Goal: Information Seeking & Learning: Learn about a topic

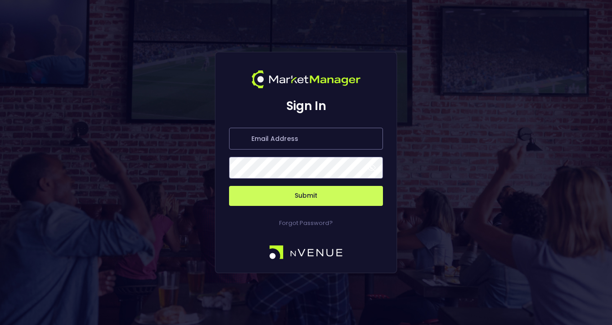
type input "[PERSON_NAME][EMAIL_ADDRESS][DOMAIN_NAME]"
click at [371, 170] on span at bounding box center [371, 168] width 8 height 8
click at [317, 196] on button "Submit" at bounding box center [306, 196] width 154 height 20
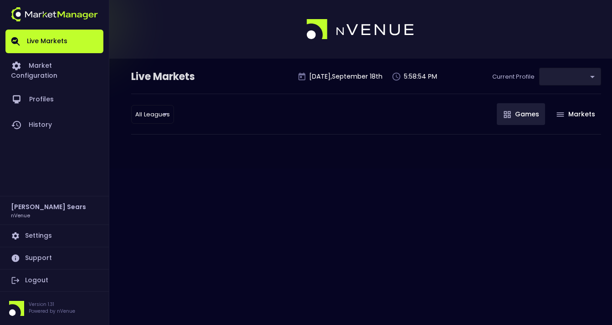
type input "d66ee90f-df8e-430e-a05c-aaf70ad95ad9"
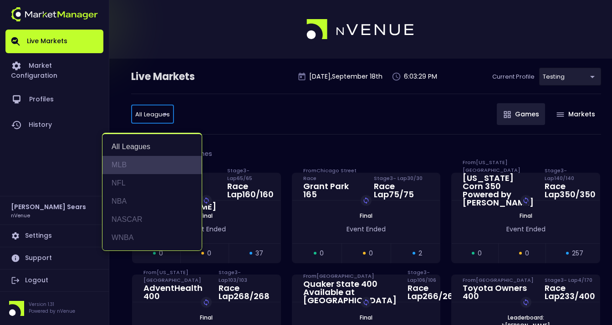
click at [119, 164] on li "MLB" at bounding box center [151, 165] width 99 height 18
type input "MLB"
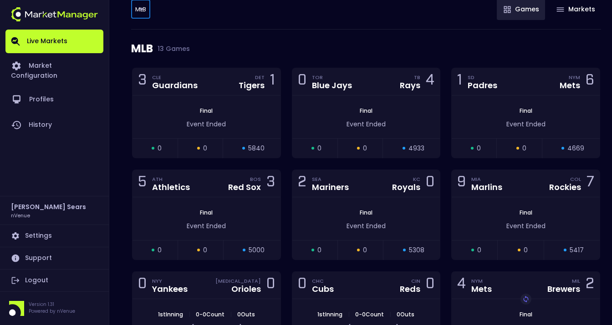
scroll to position [106, 0]
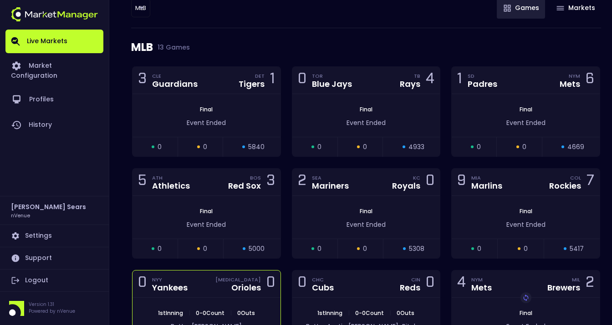
click at [258, 296] on div "0 NYY Yankees [MEDICAL_DATA] Orioles 0" at bounding box center [206, 284] width 148 height 27
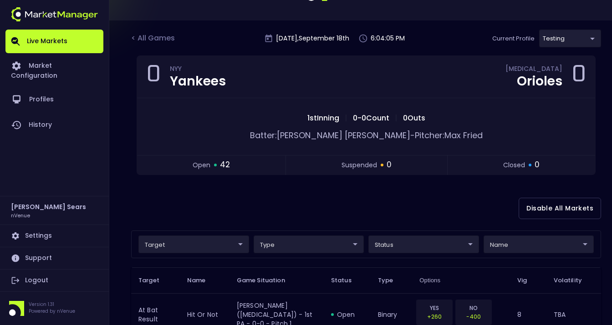
scroll to position [39, 0]
click at [150, 36] on div "< All Games" at bounding box center [154, 38] width 46 height 12
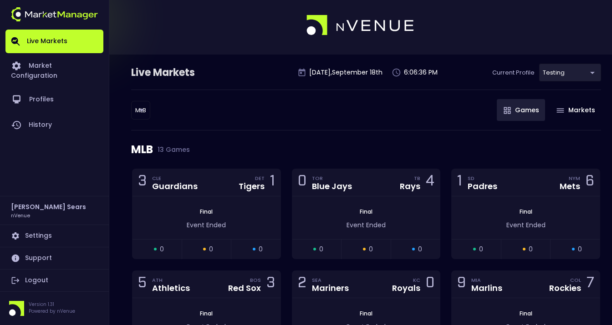
scroll to position [0, 0]
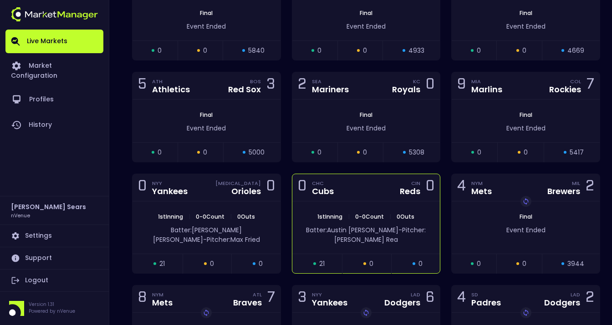
click at [334, 217] on span "1st Inning" at bounding box center [329, 217] width 30 height 8
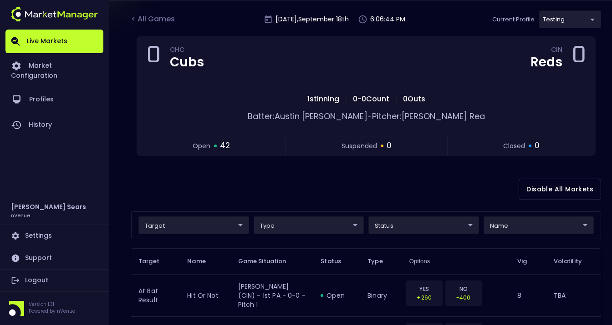
scroll to position [60, 0]
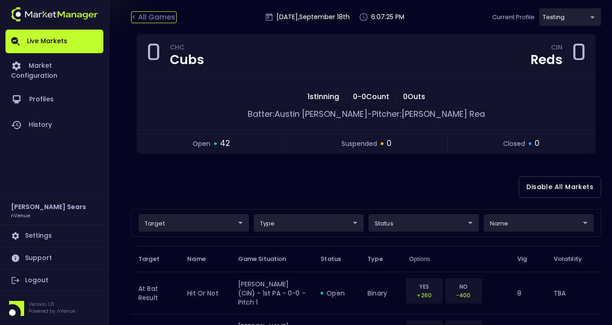
click at [144, 22] on div "< All Games" at bounding box center [154, 17] width 46 height 12
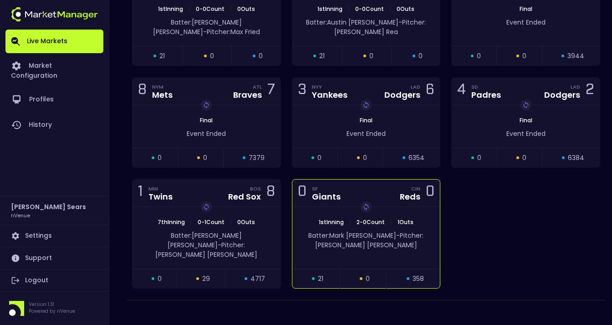
scroll to position [0, 0]
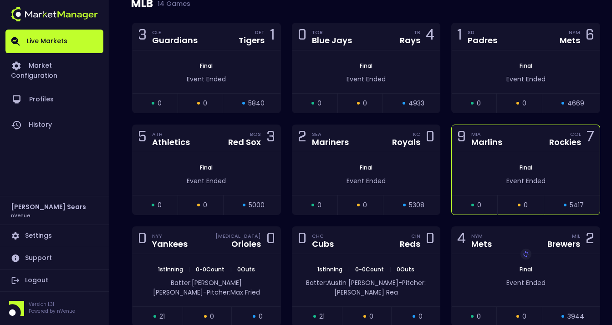
click at [516, 161] on div "Final Event Ended" at bounding box center [525, 173] width 148 height 43
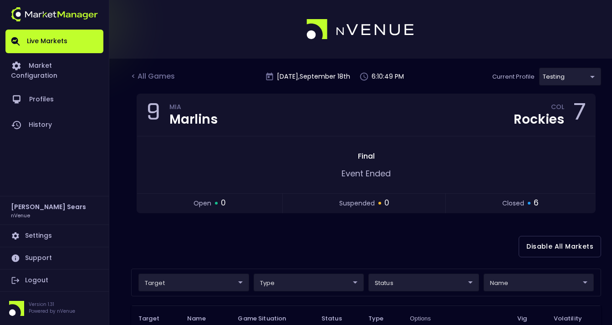
click at [170, 83] on div "< All Games [DATE] 6:10:49 PM Current Profile testing d66ee90f-df8e-430e-a05c-a…" at bounding box center [366, 81] width 470 height 26
click at [134, 81] on div "< All Games" at bounding box center [154, 77] width 46 height 12
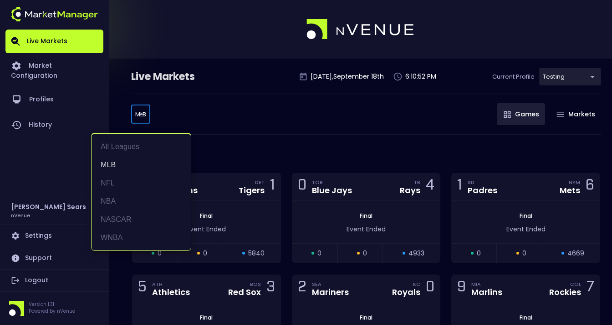
click at [121, 237] on li "WNBA" at bounding box center [140, 238] width 99 height 18
type input "WNBA"
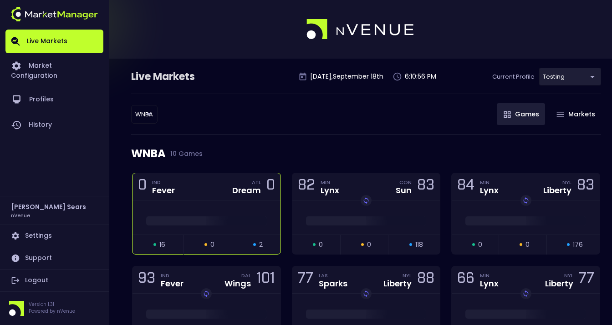
click at [211, 206] on div at bounding box center [206, 218] width 148 height 34
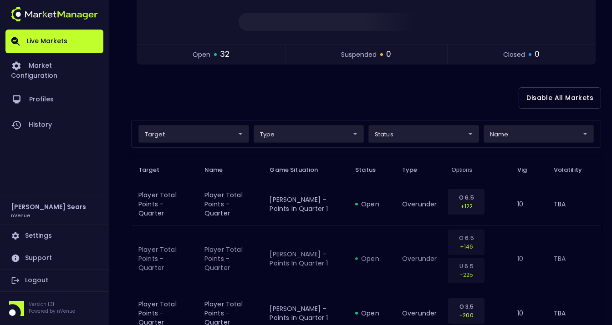
scroll to position [149, 0]
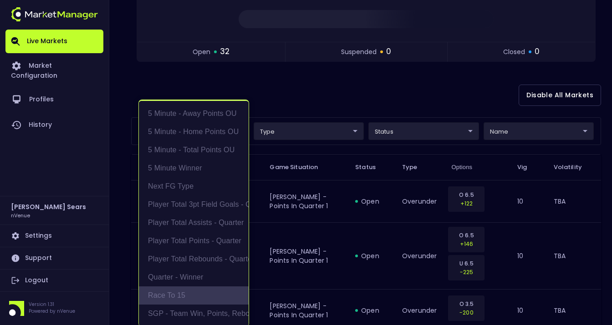
click at [178, 295] on li "Race to 15" at bounding box center [194, 296] width 110 height 18
type input "Race to 15"
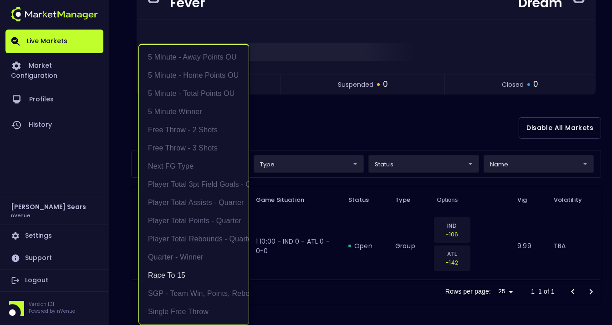
click at [276, 114] on div at bounding box center [306, 162] width 612 height 325
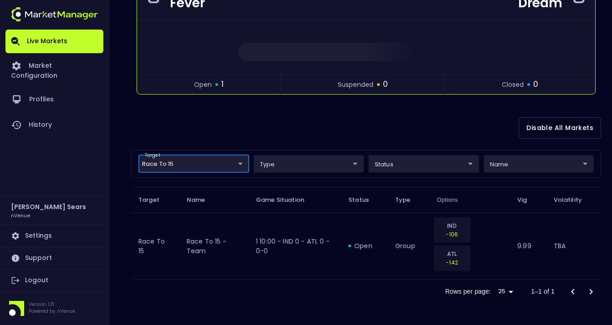
scroll to position [0, 0]
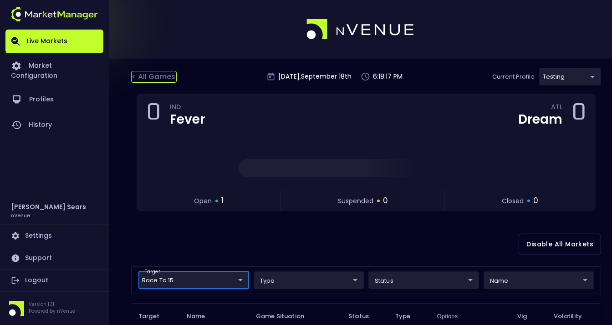
click at [161, 78] on div "< All Games" at bounding box center [154, 77] width 46 height 12
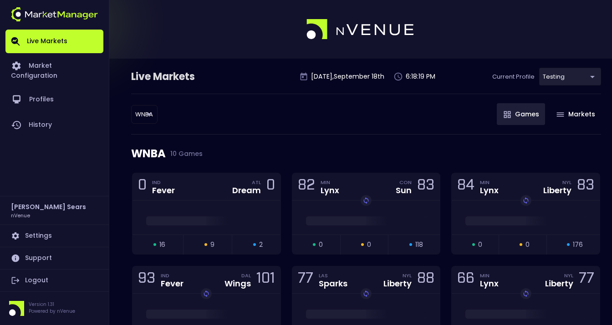
click at [154, 113] on body "Live Markets Market Configuration Profiles History [PERSON_NAME] nVenue Setting…" at bounding box center [306, 290] width 612 height 581
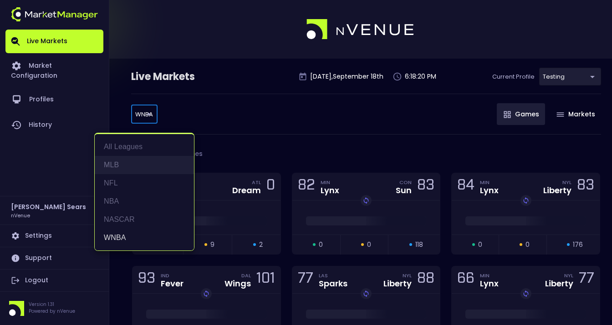
click at [123, 160] on li "MLB" at bounding box center [144, 165] width 99 height 18
type input "MLB"
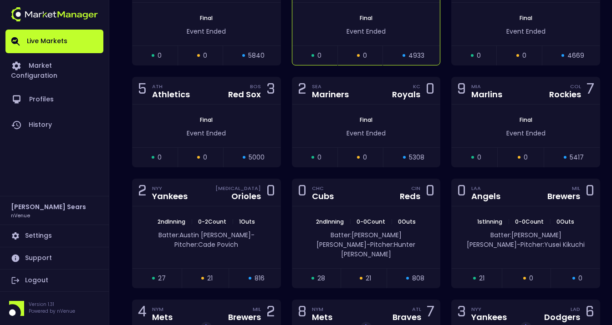
scroll to position [200, 0]
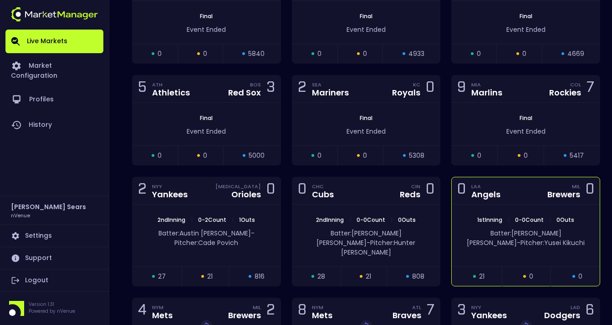
click at [571, 218] on span "0 Outs" at bounding box center [564, 220] width 23 height 8
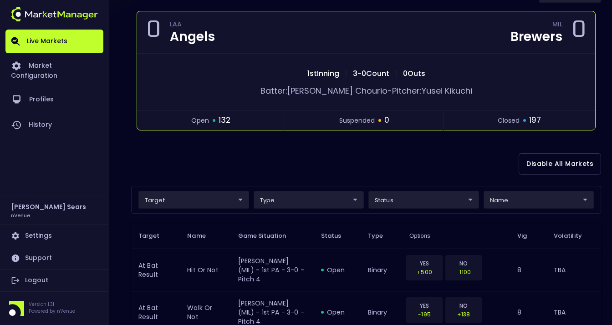
scroll to position [0, 0]
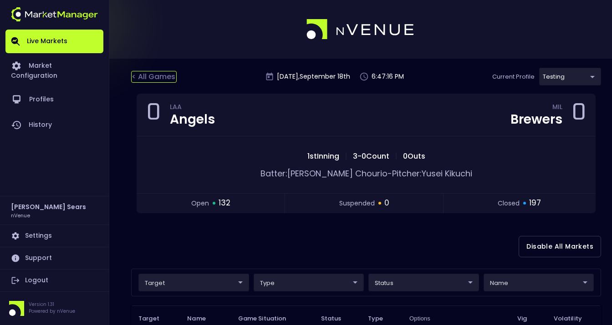
click at [155, 77] on div "< All Games" at bounding box center [154, 77] width 46 height 12
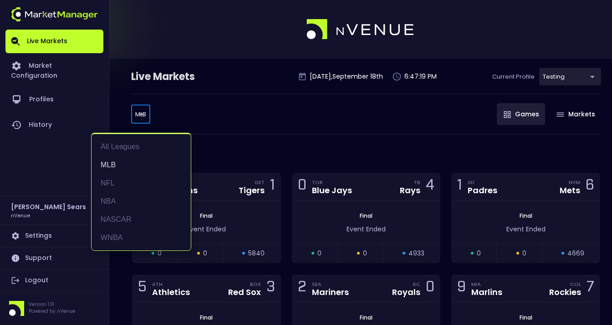
click at [117, 182] on li "NFL" at bounding box center [140, 183] width 99 height 18
type input "NFL"
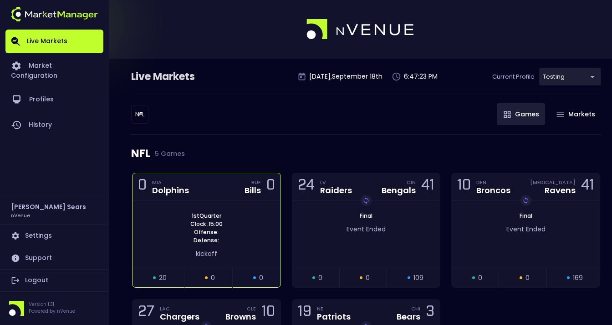
click at [183, 211] on div "1st Quarter Clock : 15:00 Offense: Defense: kickoff" at bounding box center [206, 234] width 148 height 67
